Goal: Entertainment & Leisure: Consume media (video, audio)

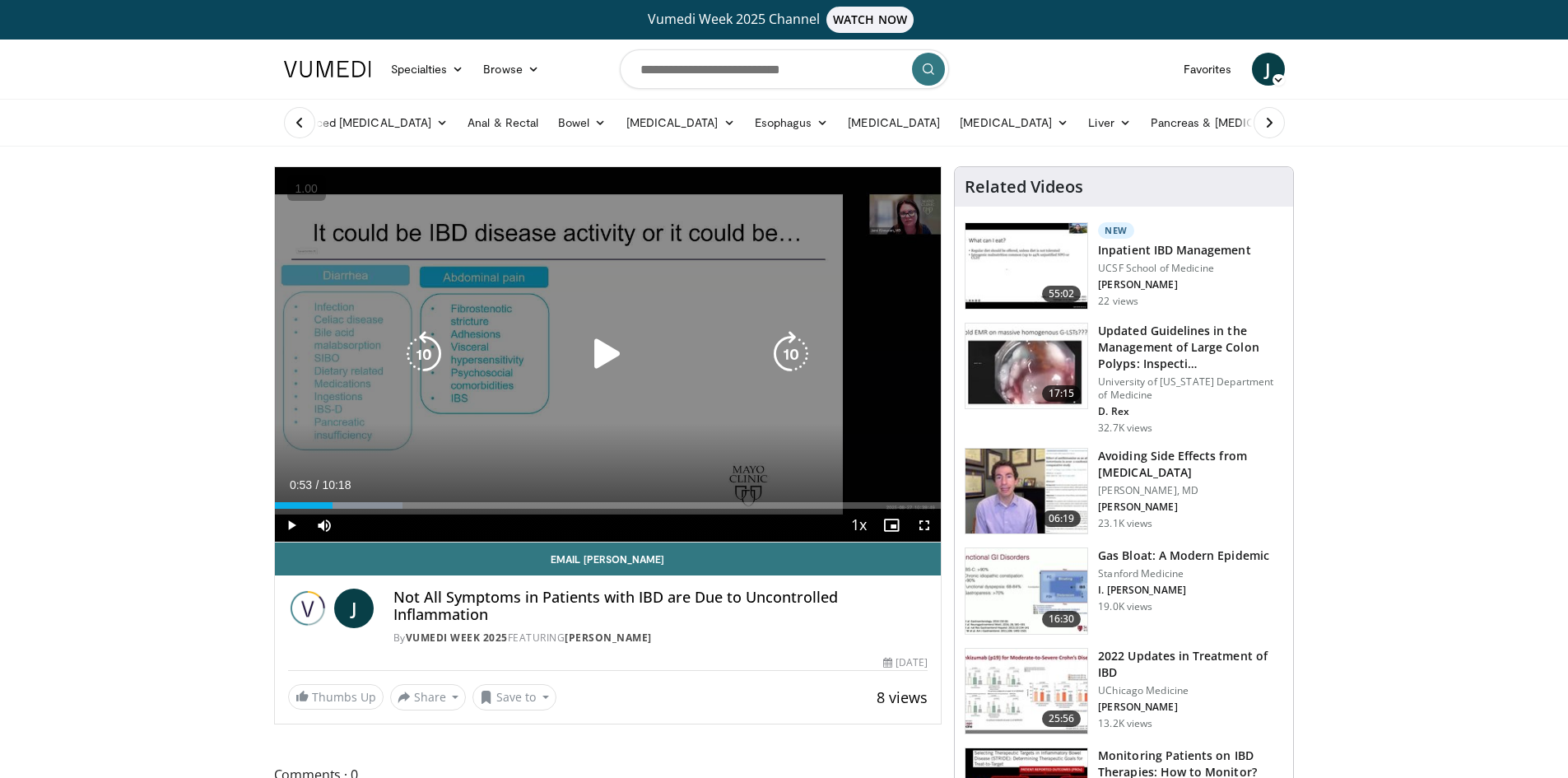
click at [617, 337] on icon "Video Player" at bounding box center [608, 354] width 46 height 46
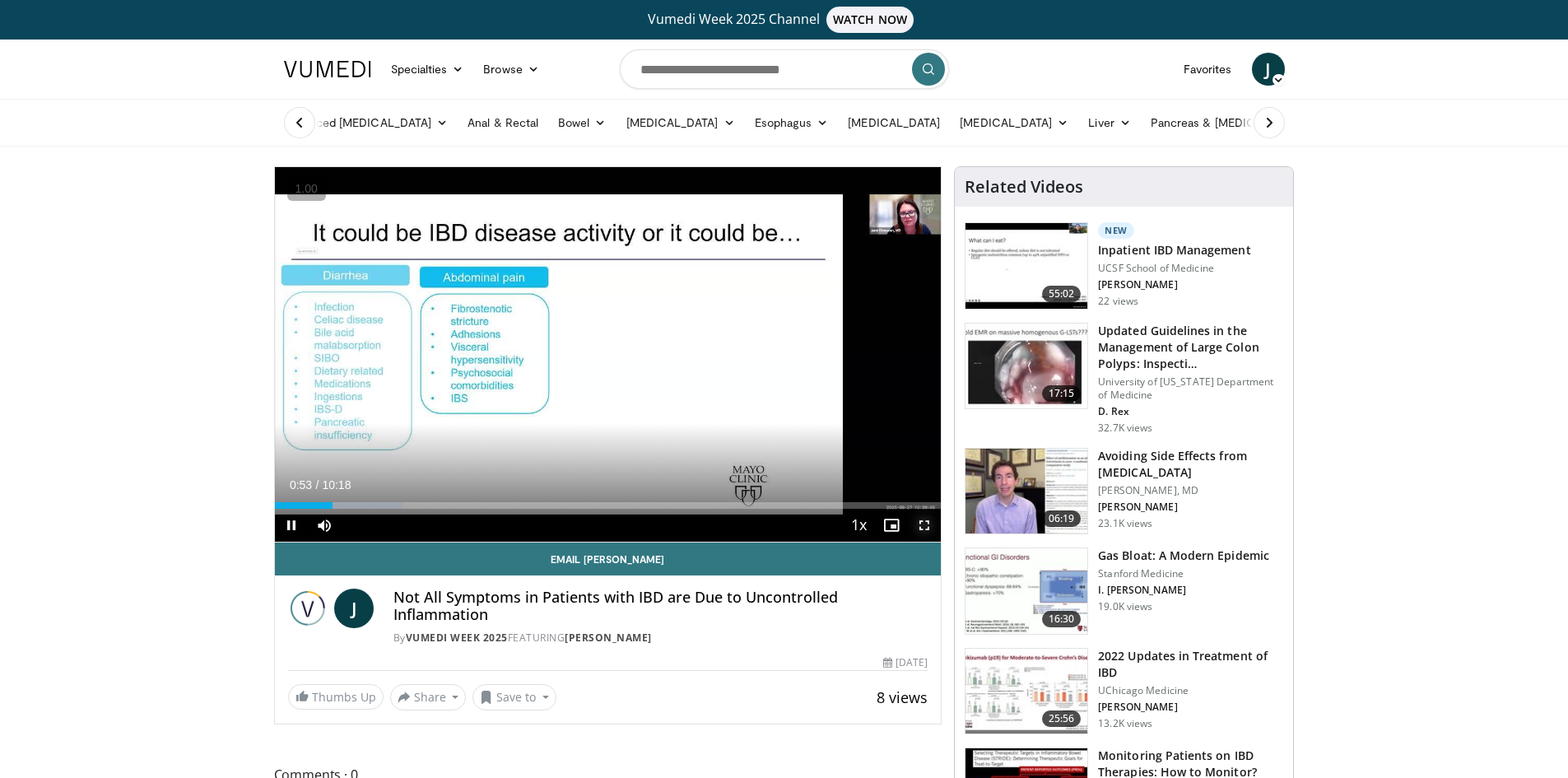
click at [930, 532] on span "Video Player" at bounding box center [924, 525] width 33 height 33
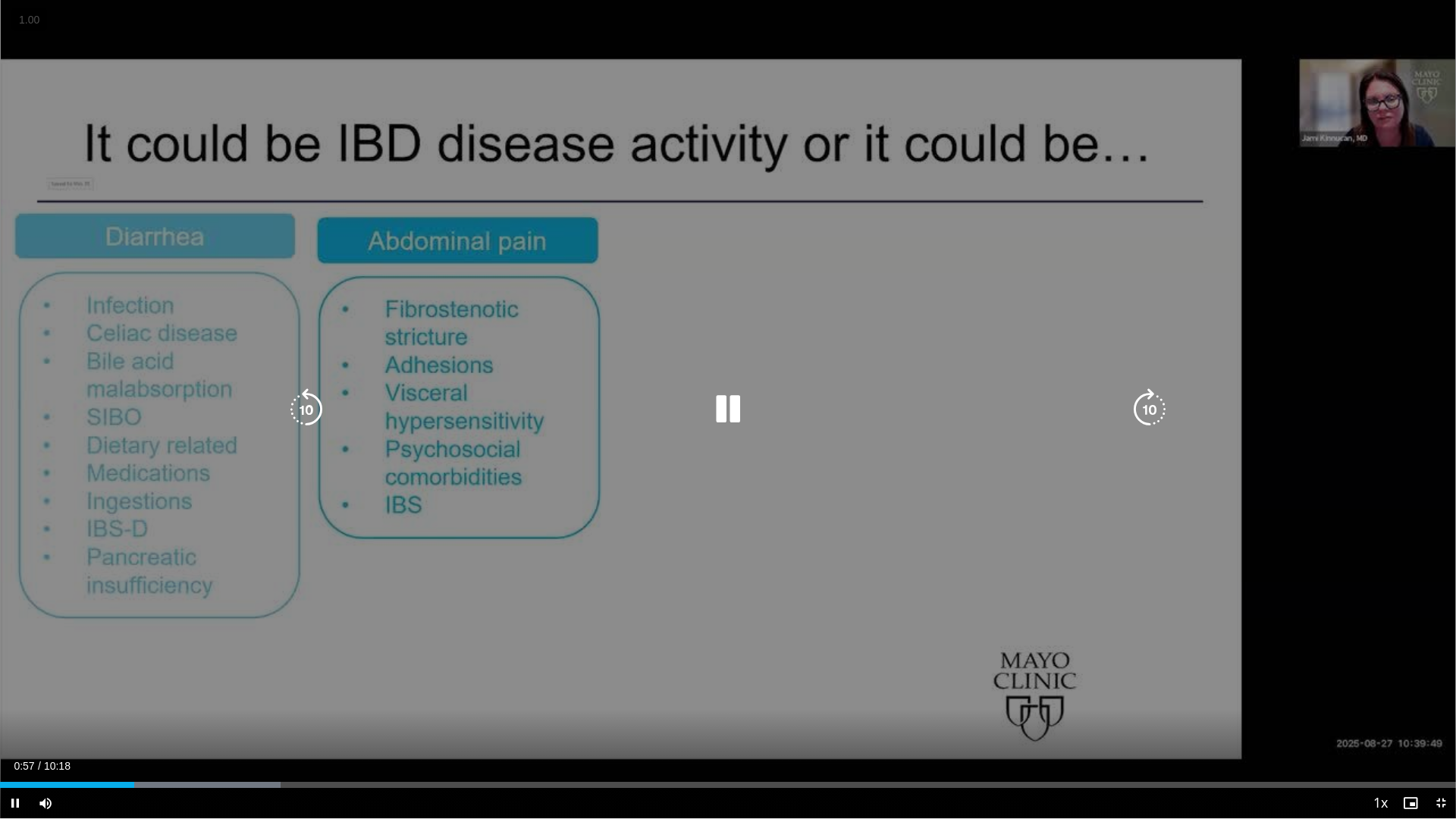
click at [727, 398] on icon "Video Player" at bounding box center [728, 409] width 43 height 43
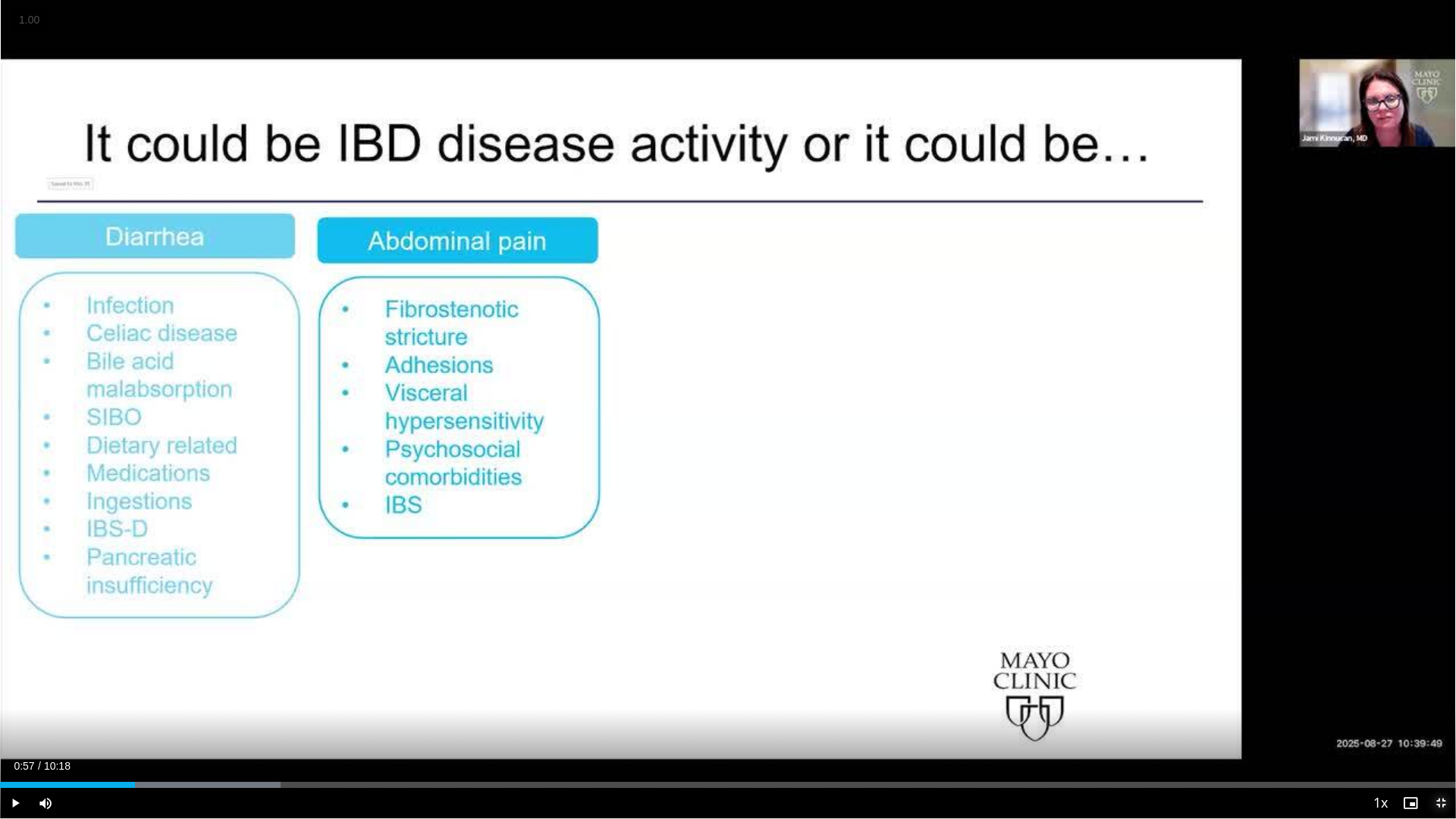
click at [1441, 716] on span "Video Player" at bounding box center [1440, 803] width 30 height 30
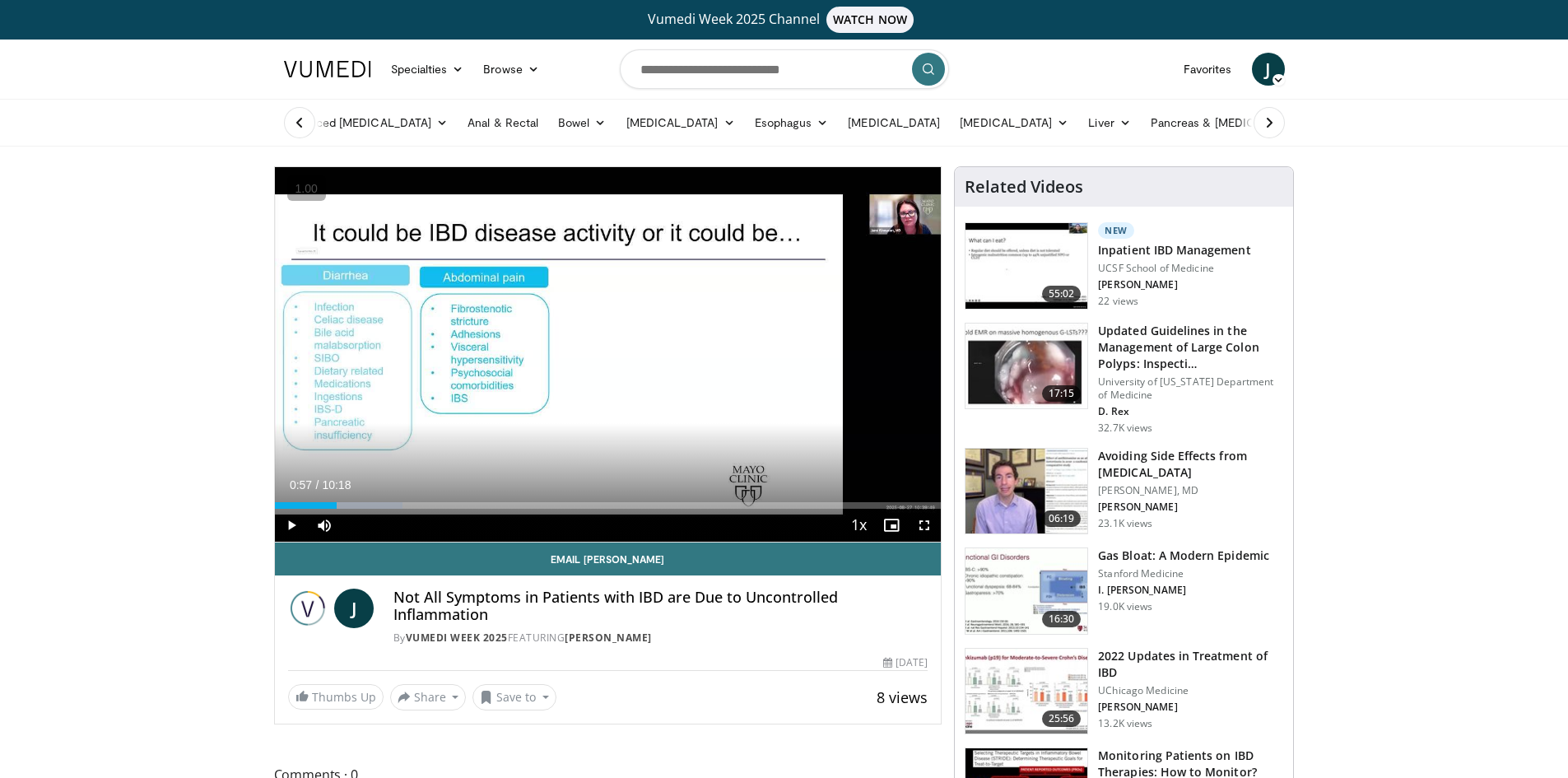
click at [1168, 575] on p "Stanford Medicine" at bounding box center [1183, 573] width 171 height 13
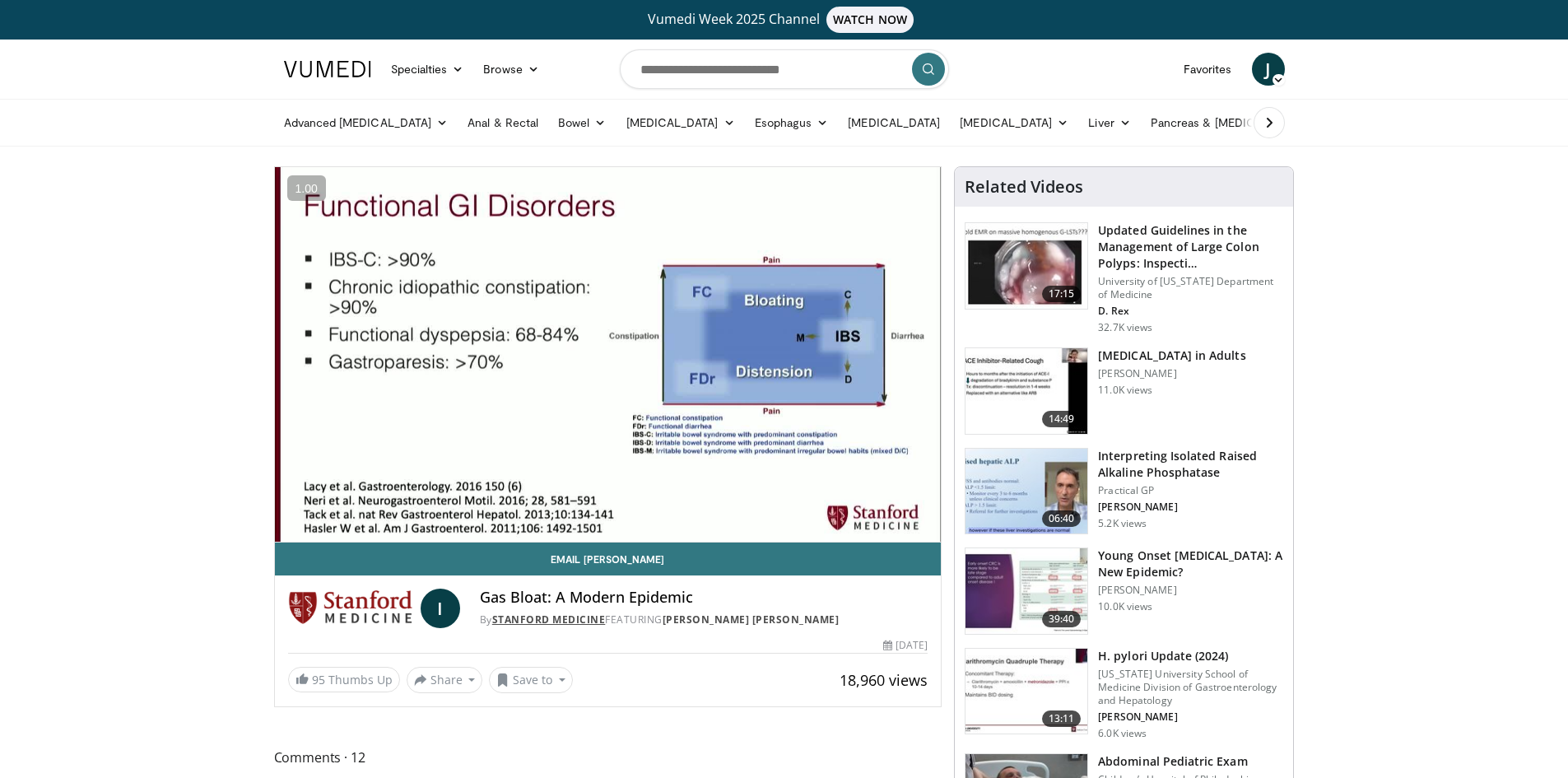
click at [546, 616] on link "Stanford Medicine" at bounding box center [549, 619] width 114 height 14
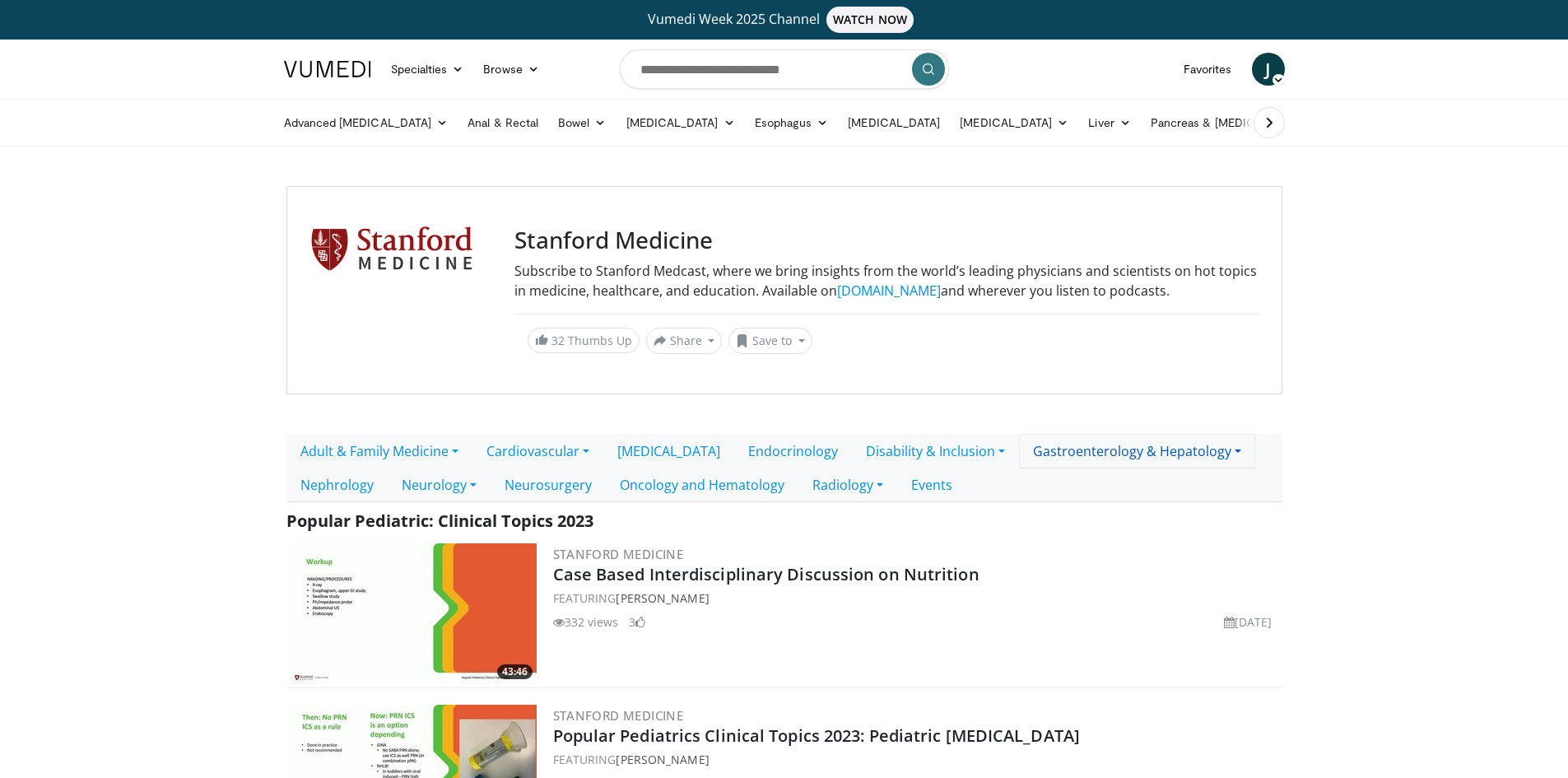
click at [1056, 455] on link "Gastroenterology & Hepatology" at bounding box center [1137, 450] width 236 height 35
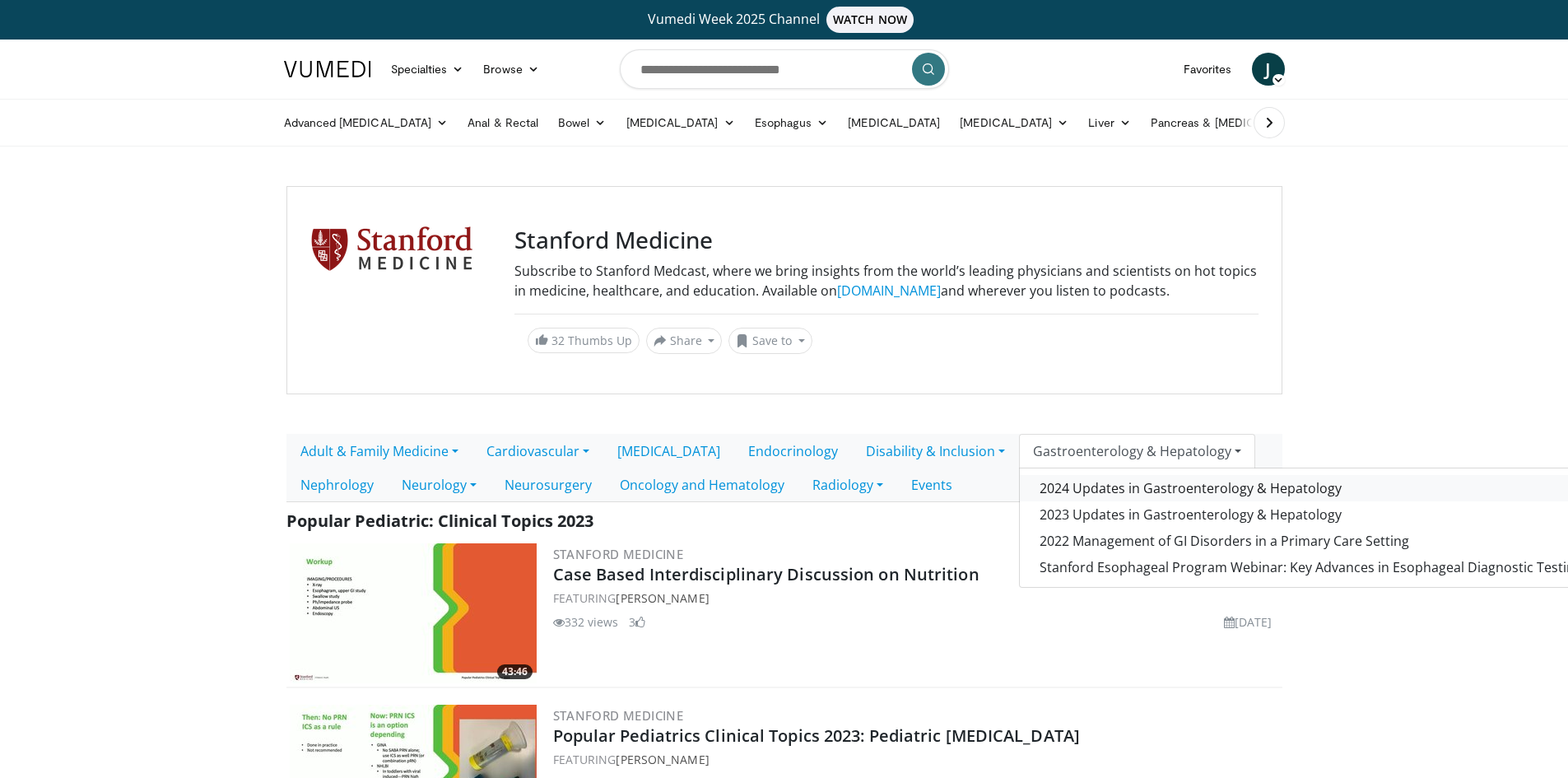
click at [1080, 491] on link "2024 Updates in Gastroenterology & Hepatology" at bounding box center [1310, 488] width 582 height 27
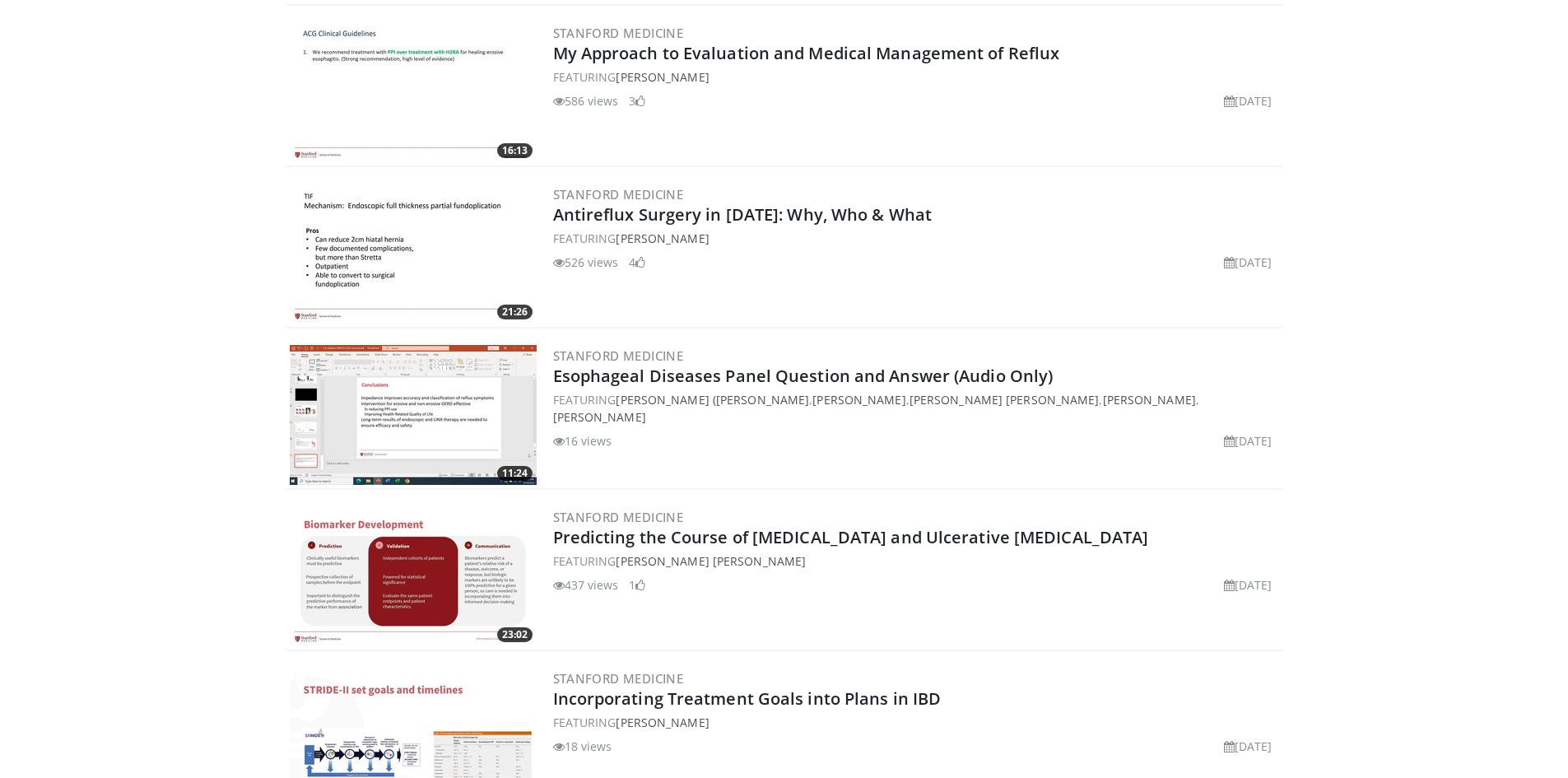
scroll to position [2885, 0]
